Goal: Information Seeking & Learning: Learn about a topic

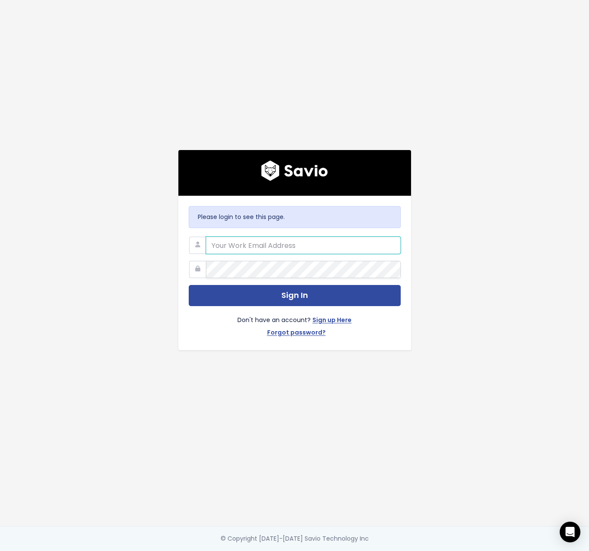
type input "[PERSON_NAME][EMAIL_ADDRESS][DOMAIN_NAME]"
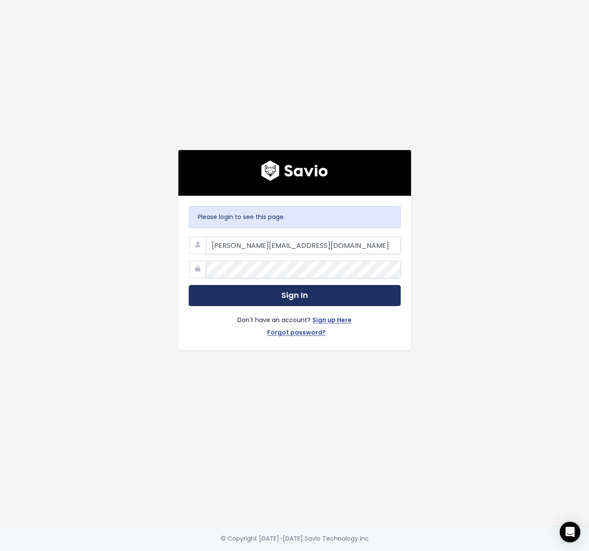
click at [297, 293] on button "Sign In" at bounding box center [295, 295] width 212 height 21
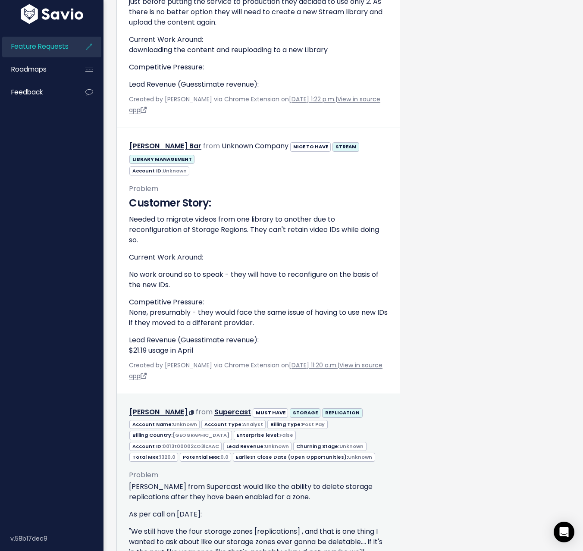
scroll to position [1228, 0]
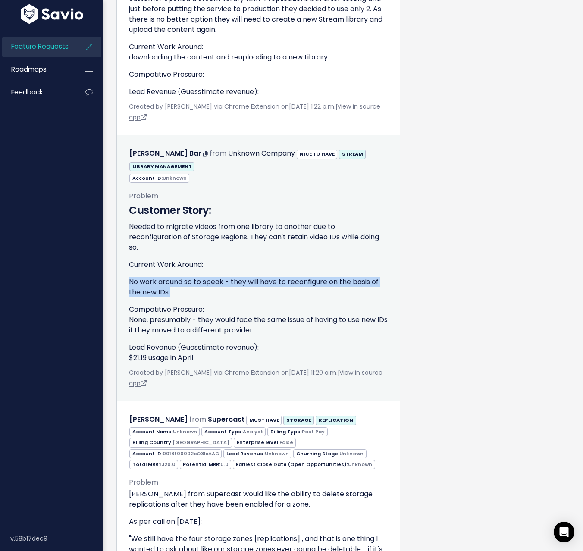
drag, startPoint x: 129, startPoint y: 282, endPoint x: 172, endPoint y: 293, distance: 44.5
click at [172, 293] on p "No work around so to speak - they will have to reconfigure on the basis of the …" at bounding box center [258, 287] width 259 height 21
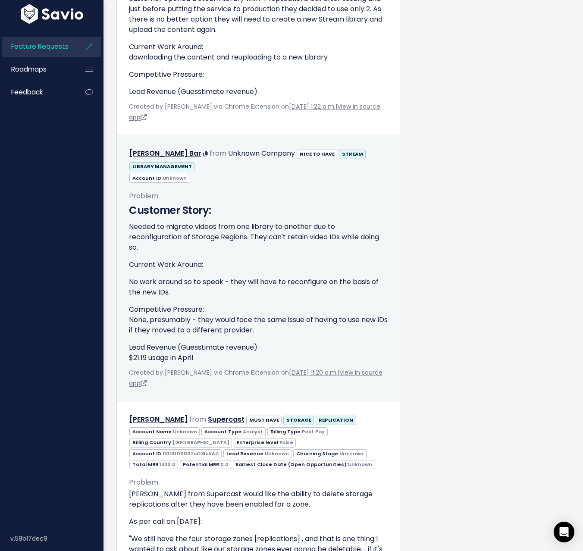
drag, startPoint x: 129, startPoint y: 309, endPoint x: 278, endPoint y: 334, distance: 150.6
click at [278, 334] on p "Competitive Pressure: None, presumably - they would face the same issue of havi…" at bounding box center [258, 319] width 259 height 31
drag, startPoint x: 127, startPoint y: 346, endPoint x: 208, endPoint y: 358, distance: 81.9
click at [208, 358] on div "Problem Customer Story: Needed to migrate videos from one library to another du…" at bounding box center [258, 286] width 272 height 206
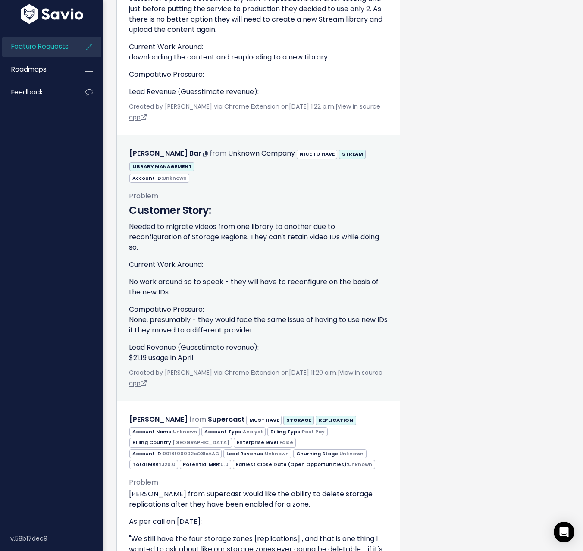
click at [208, 358] on p "Lead Revenue (Guesstimate revenue): $21.19 usage in April" at bounding box center [258, 352] width 259 height 21
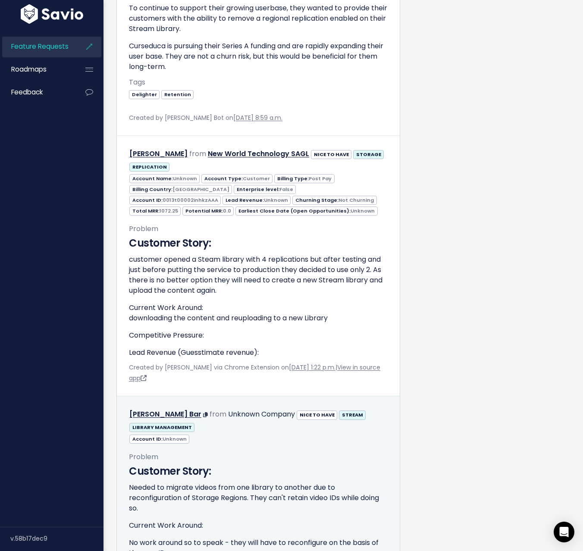
scroll to position [963, 0]
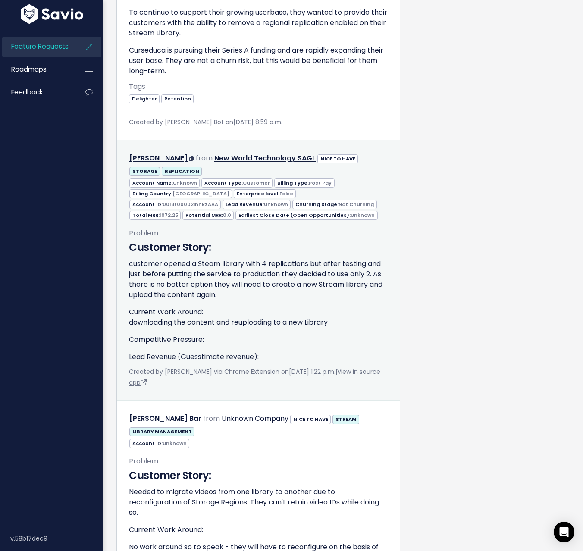
drag, startPoint x: 128, startPoint y: 312, endPoint x: 339, endPoint y: 320, distance: 210.9
click at [339, 320] on div "Problem Customer Story: customer opened a Steam library with 4 replications but…" at bounding box center [258, 304] width 272 height 168
click at [339, 320] on p "Current Work Around: downloading the content and reuploading to a new Library" at bounding box center [258, 317] width 259 height 21
drag, startPoint x: 133, startPoint y: 358, endPoint x: 260, endPoint y: 357, distance: 127.6
click at [260, 357] on p "Lead Revenue (Guesstimate revenue):" at bounding box center [258, 357] width 259 height 10
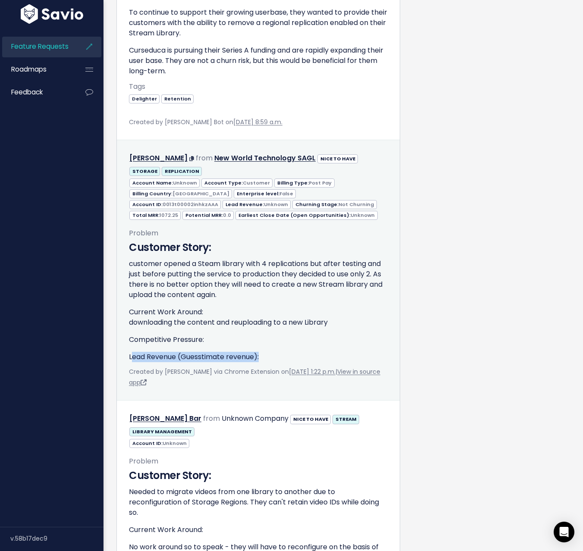
click at [260, 357] on p "Lead Revenue (Guesstimate revenue):" at bounding box center [258, 357] width 259 height 10
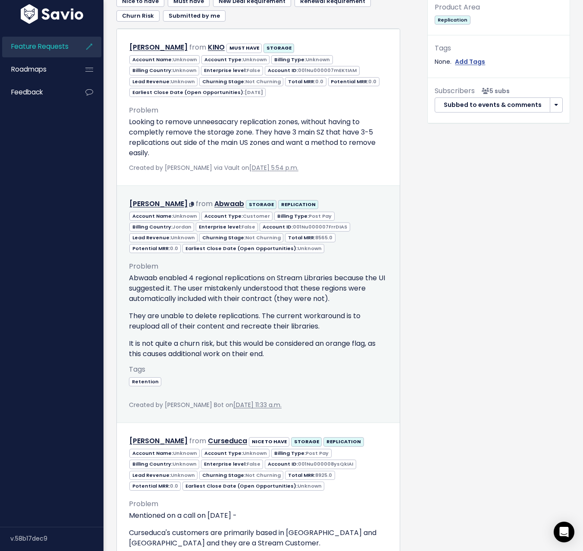
scroll to position [416, 0]
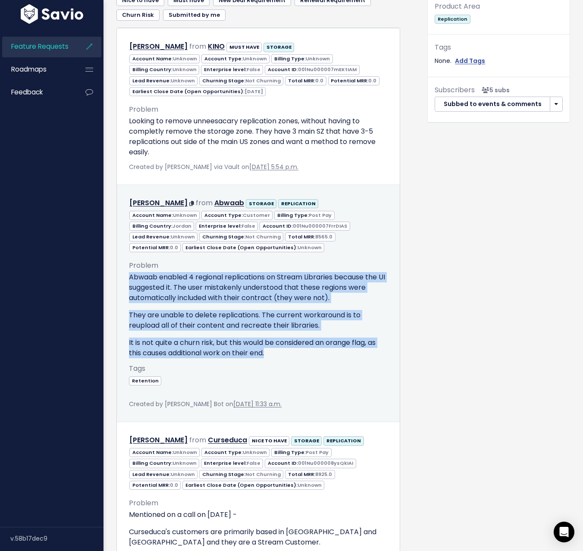
drag, startPoint x: 129, startPoint y: 277, endPoint x: 278, endPoint y: 355, distance: 167.7
click at [278, 355] on div "Abwaab enabled 4 regional replications on Stream Libraries because the UI sugge…" at bounding box center [258, 315] width 259 height 86
click at [278, 355] on p "It is not quite a churn risk, but this would be considered an orange flag, as t…" at bounding box center [258, 347] width 259 height 21
drag, startPoint x: 295, startPoint y: 351, endPoint x: 131, endPoint y: 276, distance: 180.7
click at [131, 276] on div "Abwaab enabled 4 regional replications on Stream Libraries because the UI sugge…" at bounding box center [258, 315] width 259 height 86
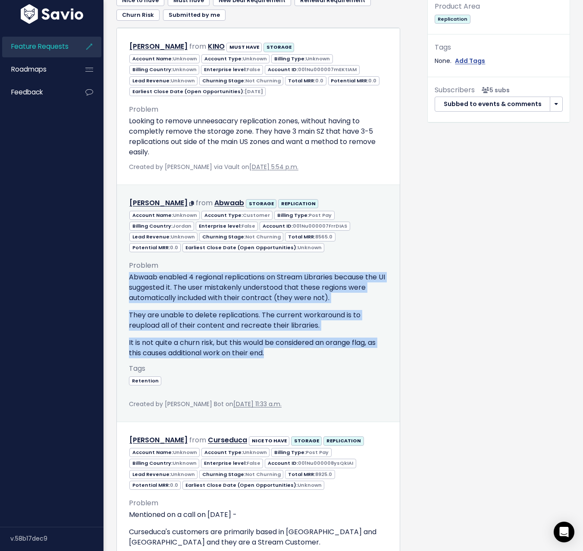
click at [131, 276] on p "Abwaab enabled 4 regional replications on Stream Libraries because the UI sugge…" at bounding box center [258, 287] width 259 height 31
drag, startPoint x: 131, startPoint y: 276, endPoint x: 273, endPoint y: 353, distance: 162.0
click at [273, 353] on div "Abwaab enabled 4 regional replications on Stream Libraries because the UI sugge…" at bounding box center [258, 315] width 259 height 86
click at [246, 340] on p "It is not quite a churn risk, but this would be considered an orange flag, as t…" at bounding box center [258, 347] width 259 height 21
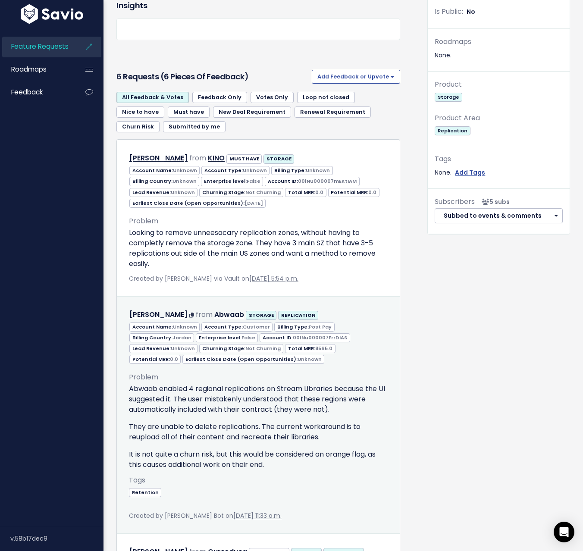
scroll to position [304, 0]
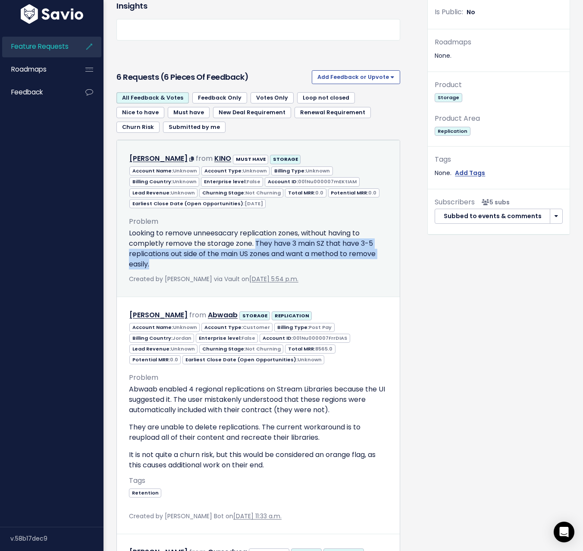
drag, startPoint x: 254, startPoint y: 244, endPoint x: 290, endPoint y: 267, distance: 42.1
click at [290, 267] on p "Looking to remove unneesacary replication zones, without having to completly re…" at bounding box center [258, 248] width 259 height 41
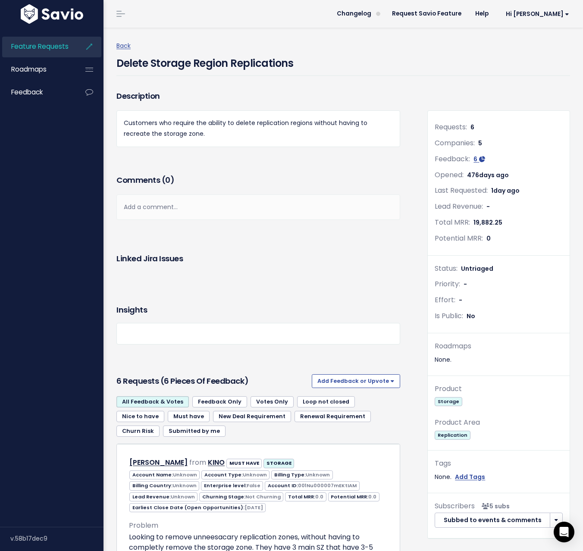
scroll to position [4, 0]
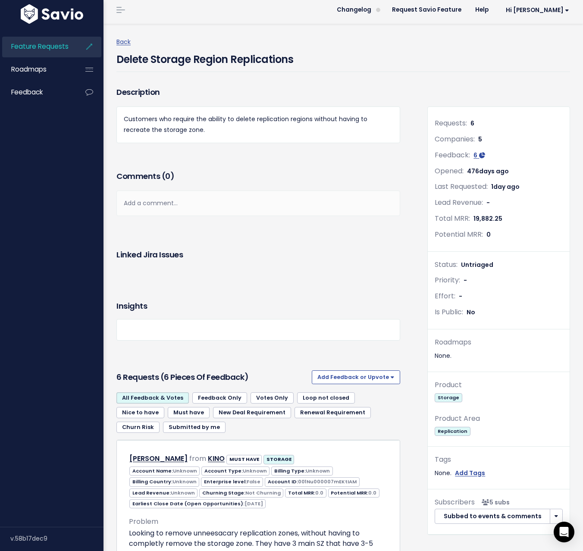
click at [252, 182] on div "Comments ( 0 )" at bounding box center [258, 180] width 284 height 22
